Goal: Transaction & Acquisition: Purchase product/service

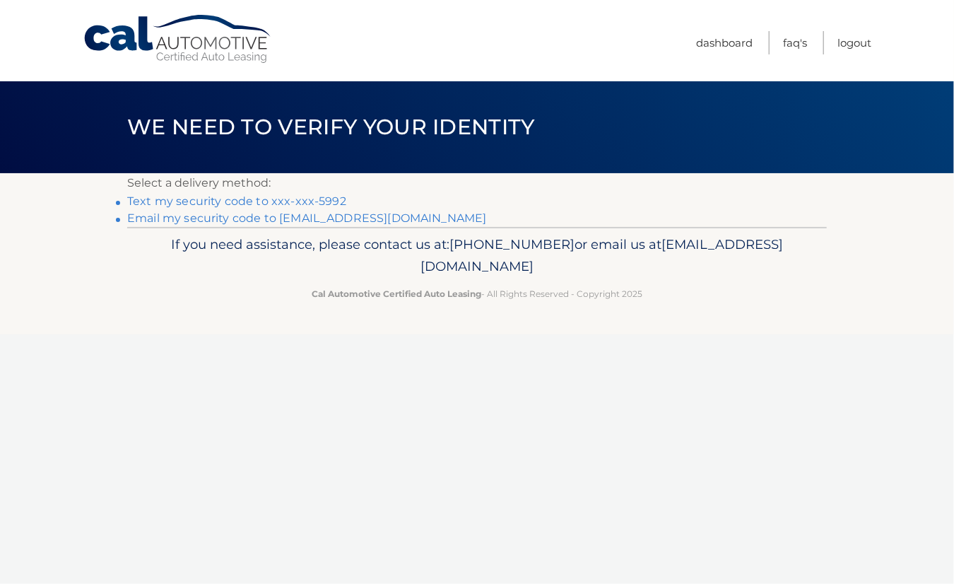
click at [143, 200] on link "Text my security code to xxx-xxx-5992" at bounding box center [236, 200] width 219 height 13
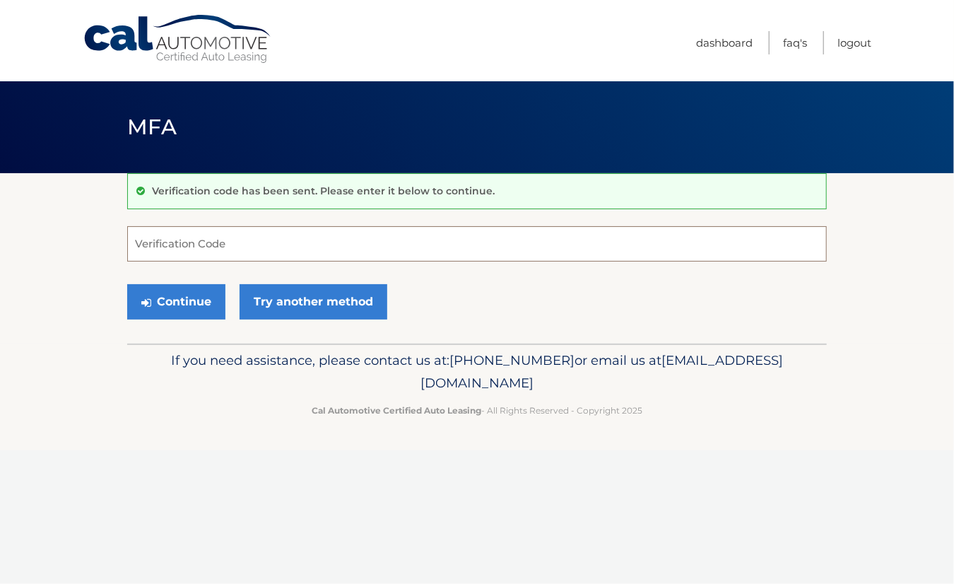
click at [216, 238] on input "Verification Code" at bounding box center [477, 243] width 700 height 35
type input "574339"
click at [187, 297] on button "Continue" at bounding box center [176, 301] width 98 height 35
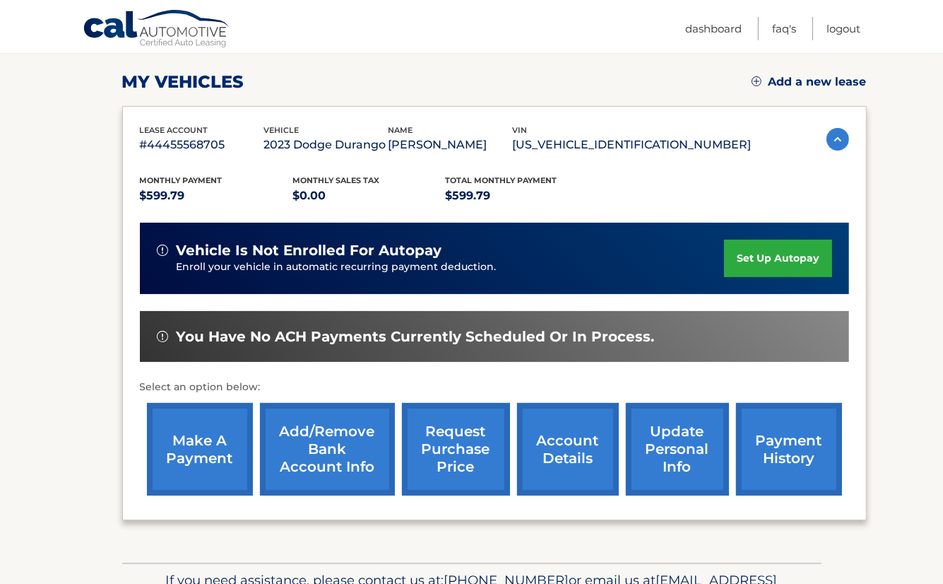
scroll to position [212, 0]
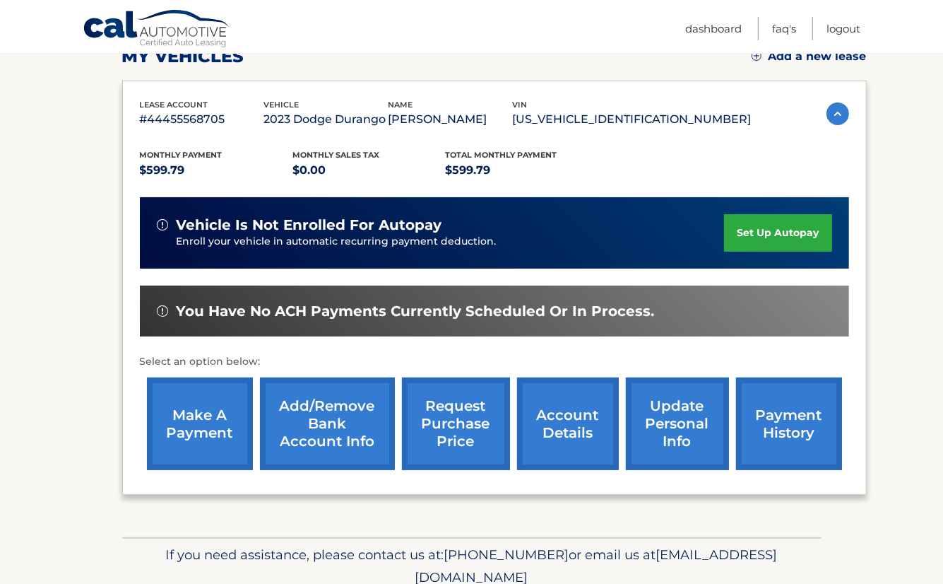
click at [184, 430] on link "make a payment" at bounding box center [200, 423] width 106 height 93
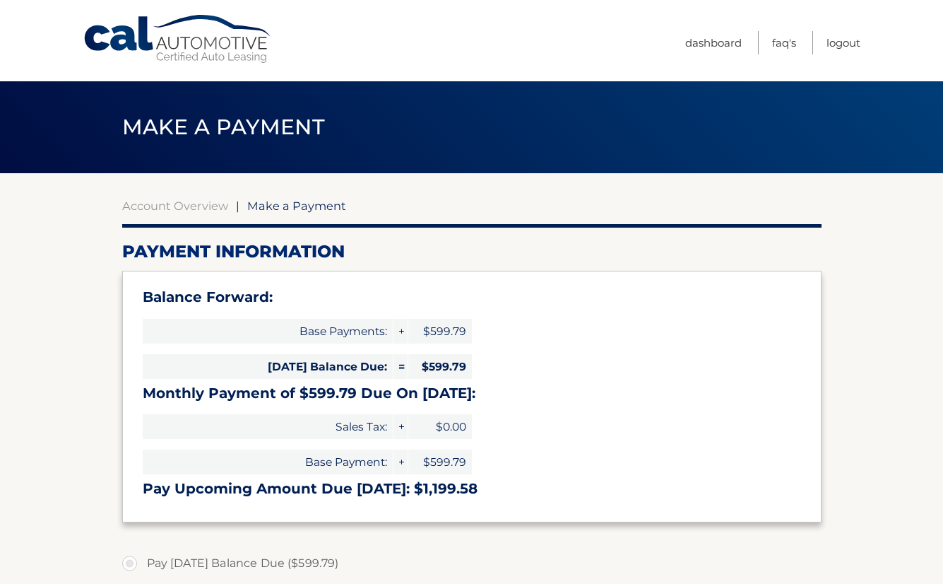
select select "YzQ3YWMwYTctMDY5Ni00ZDE1LWI4N2UtYzU1YzZhNWZlZGZh"
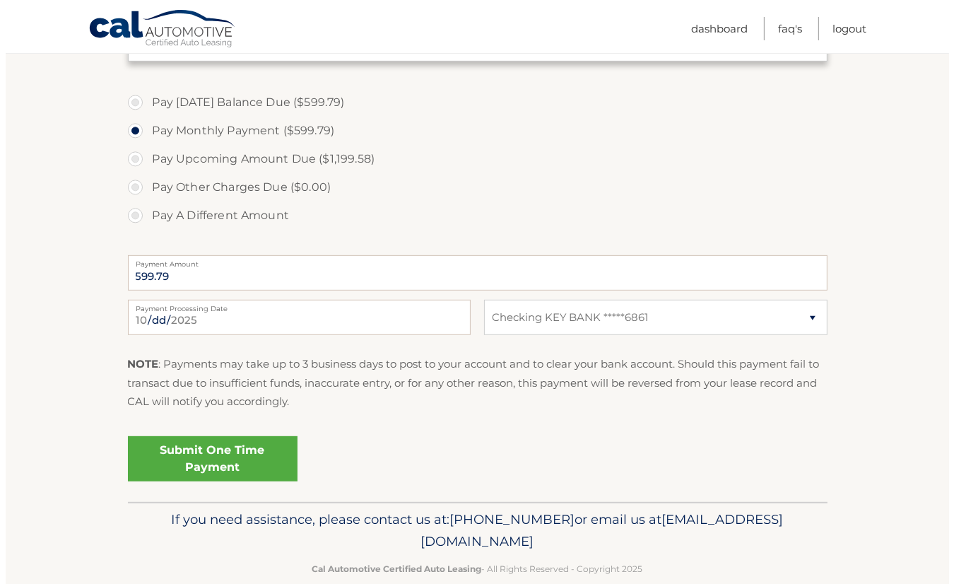
scroll to position [485, 0]
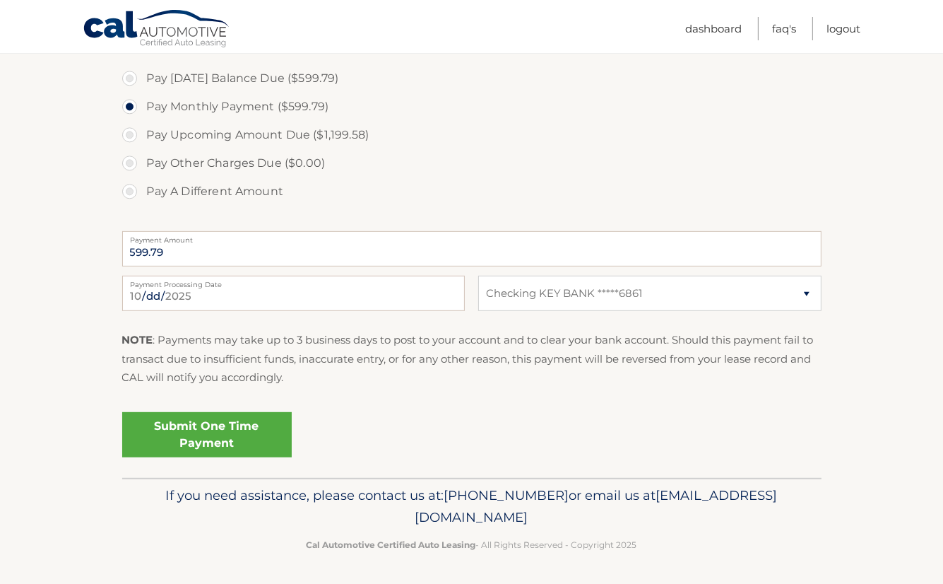
click at [209, 425] on link "Submit One Time Payment" at bounding box center [207, 434] width 170 height 45
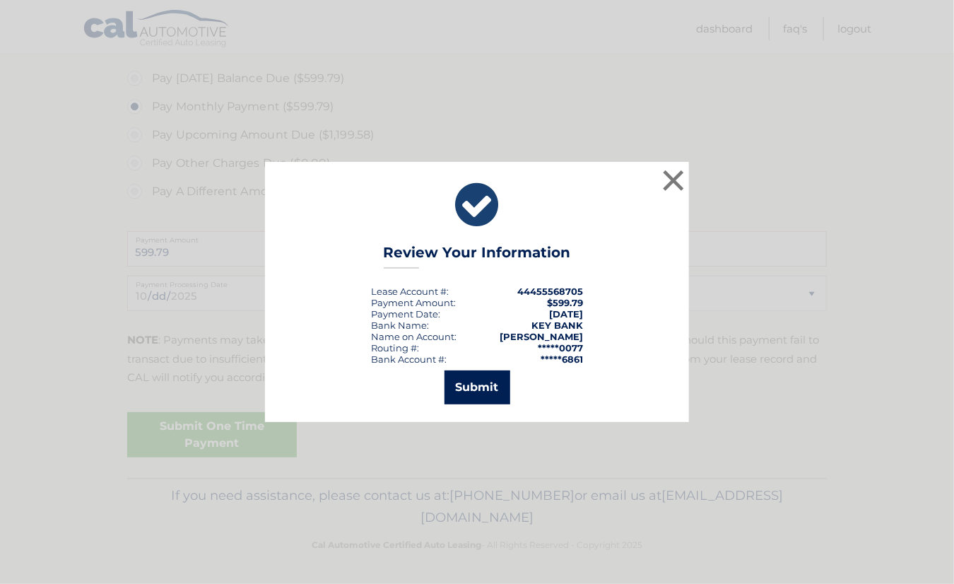
click at [483, 391] on button "Submit" at bounding box center [477, 387] width 66 height 34
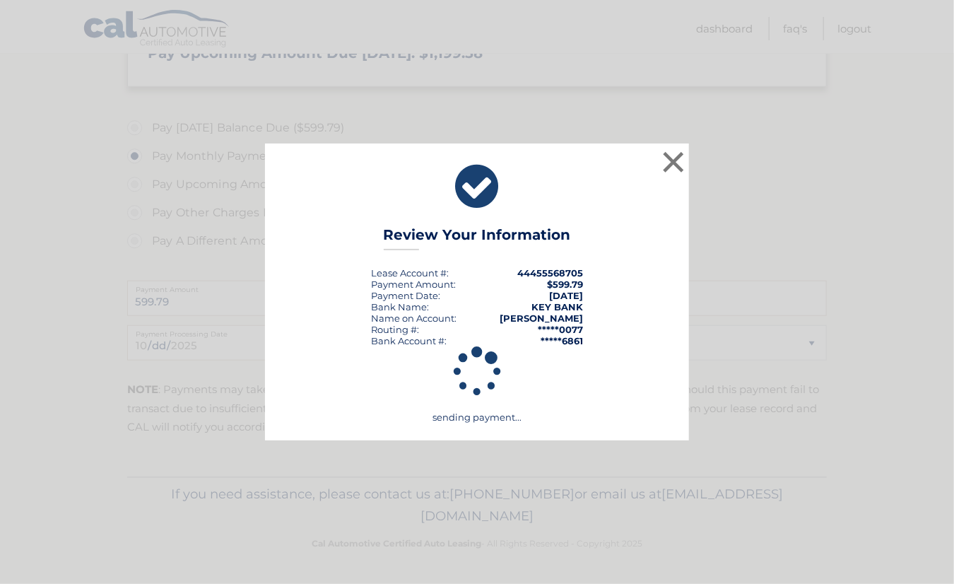
scroll to position [434, 0]
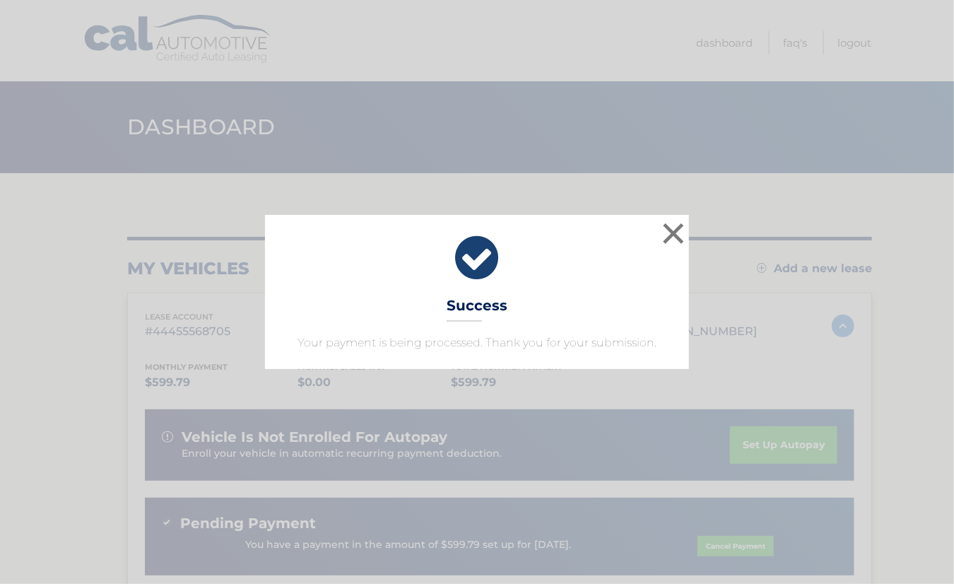
click at [574, 357] on div "× Success Your payment is being processed. Thank you for your submission." at bounding box center [477, 292] width 424 height 154
click at [579, 355] on div "× Success Your payment is being processed. Thank you for your submission." at bounding box center [477, 292] width 424 height 154
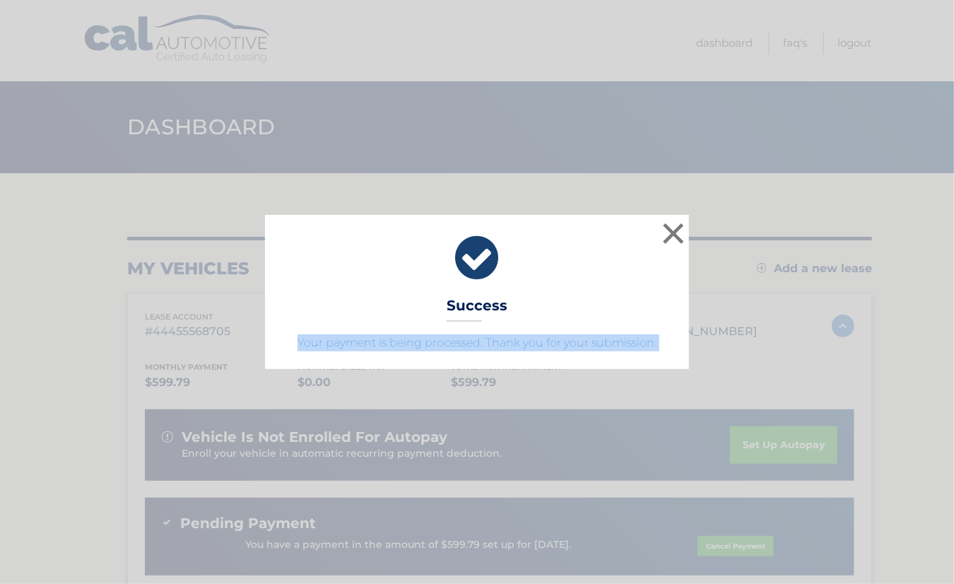
click at [579, 355] on div "× Success Your payment is being processed. Thank you for your submission." at bounding box center [477, 292] width 424 height 154
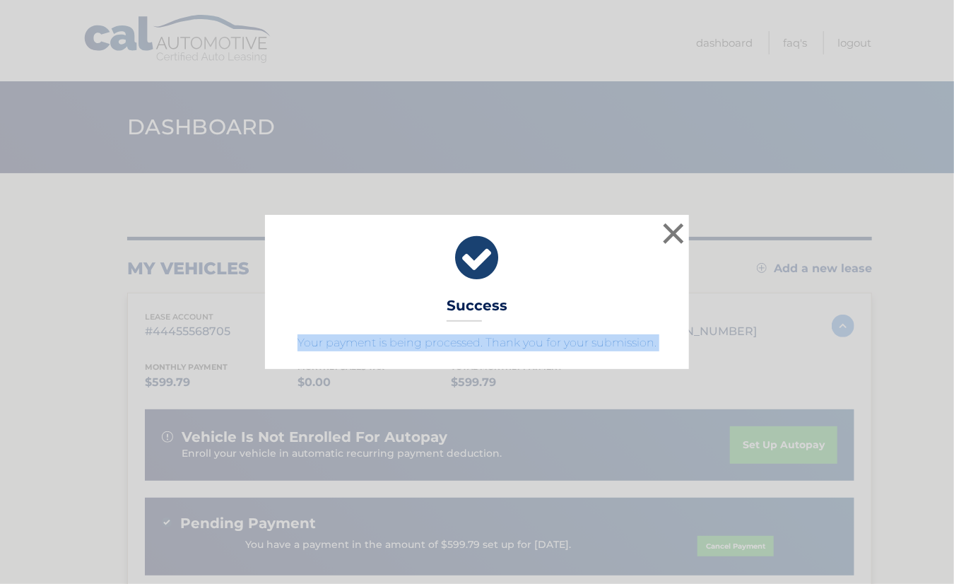
click at [579, 355] on div "× Success Your payment is being processed. Thank you for your submission." at bounding box center [477, 292] width 424 height 154
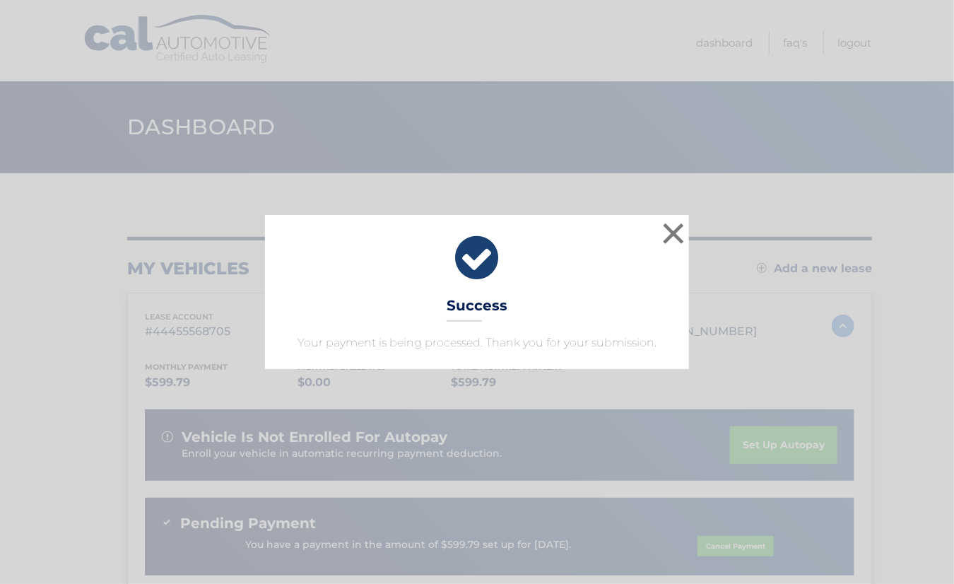
drag, startPoint x: 579, startPoint y: 355, endPoint x: 919, endPoint y: 174, distance: 384.7
click at [919, 171] on div "× Success Your payment is being processed. Thank you for your submission. Loadi…" at bounding box center [477, 292] width 954 height 584
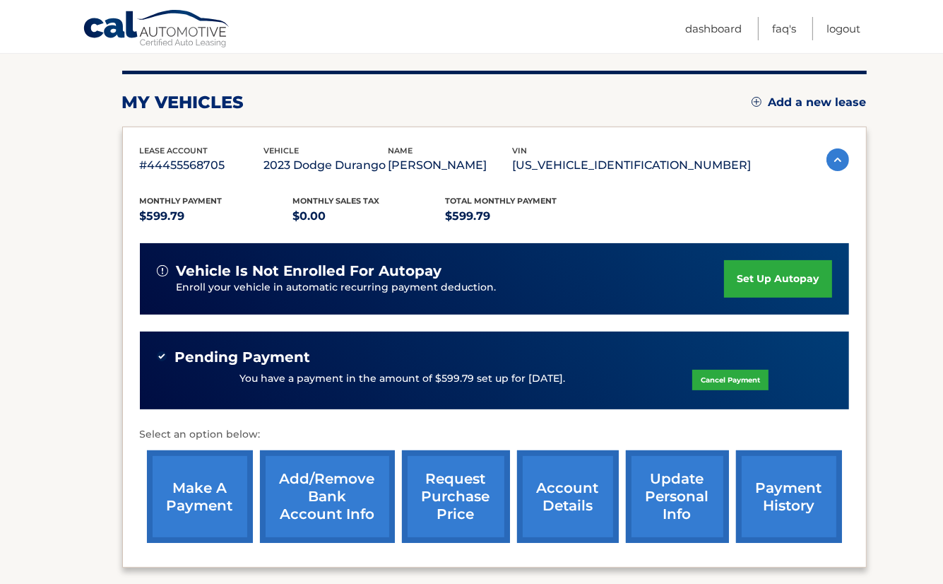
scroll to position [141, 0]
